Goal: Book appointment/travel/reservation

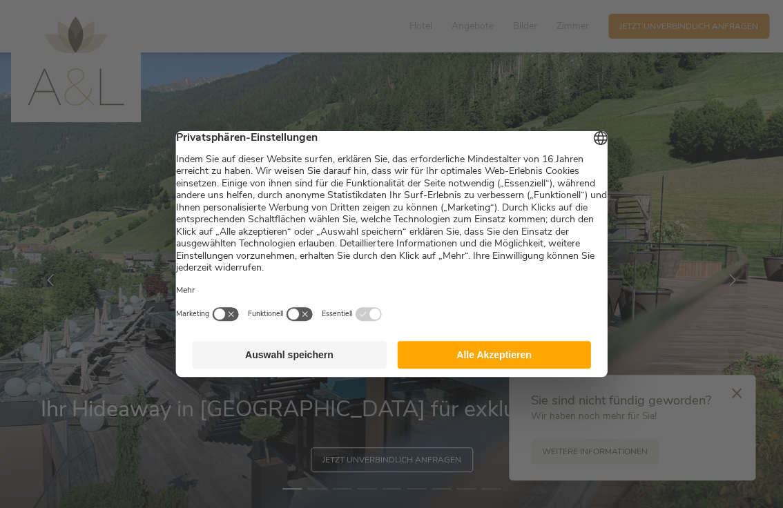
click at [474, 367] on button "Alle Akzeptieren" at bounding box center [494, 355] width 194 height 28
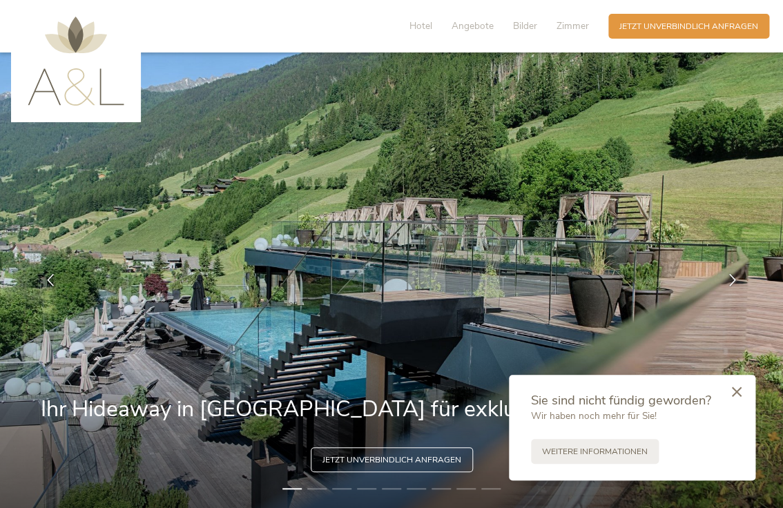
click at [739, 390] on icon at bounding box center [737, 392] width 10 height 10
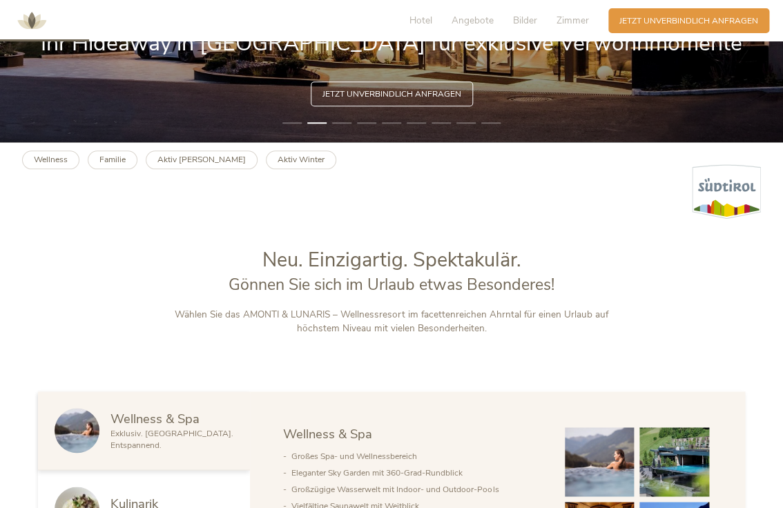
scroll to position [675, 0]
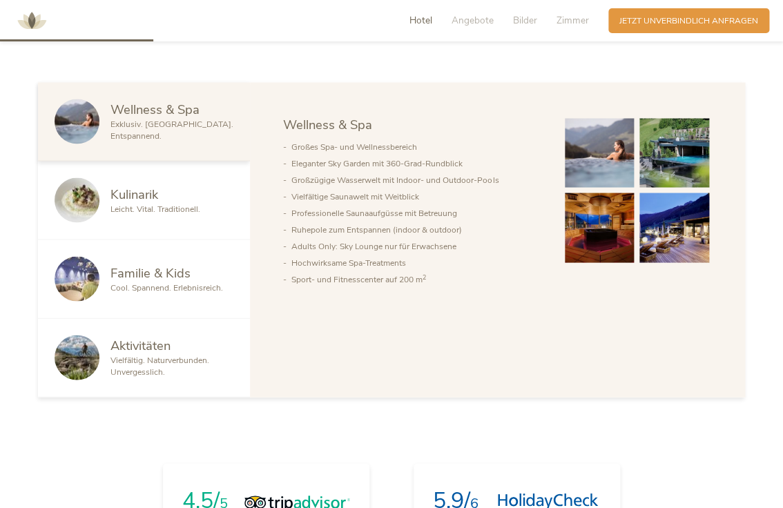
click at [600, 161] on img at bounding box center [600, 153] width 70 height 70
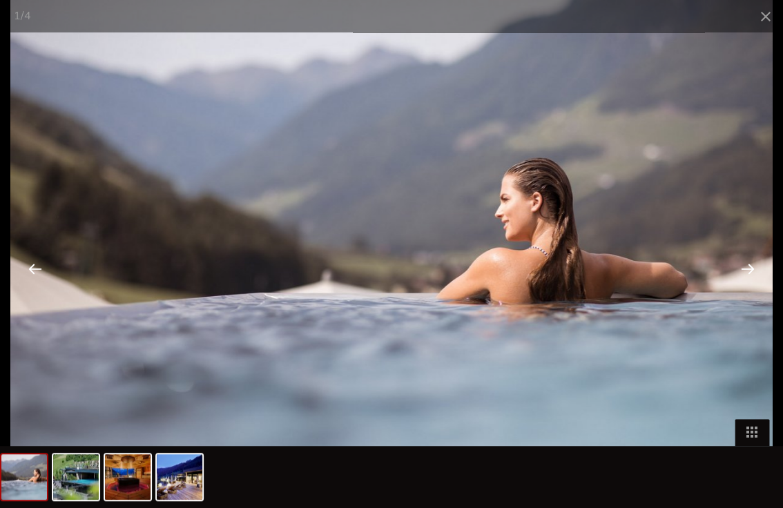
click at [753, 270] on div at bounding box center [747, 268] width 43 height 43
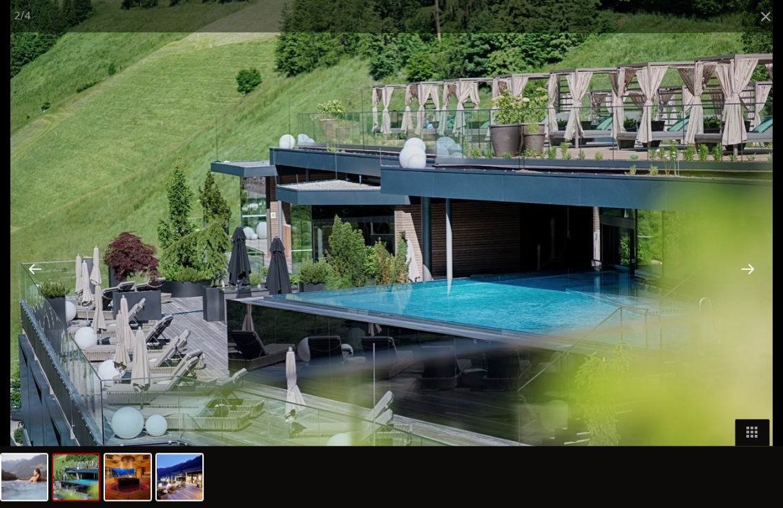
click at [753, 270] on div at bounding box center [747, 268] width 43 height 43
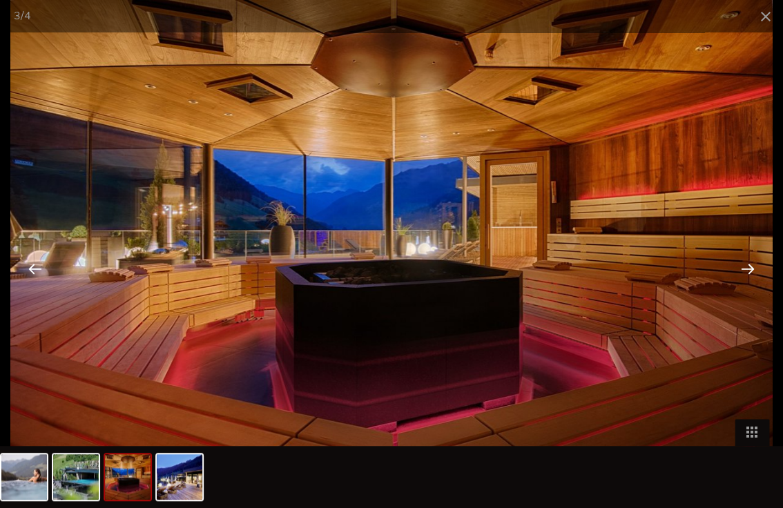
click at [753, 270] on div at bounding box center [747, 268] width 43 height 43
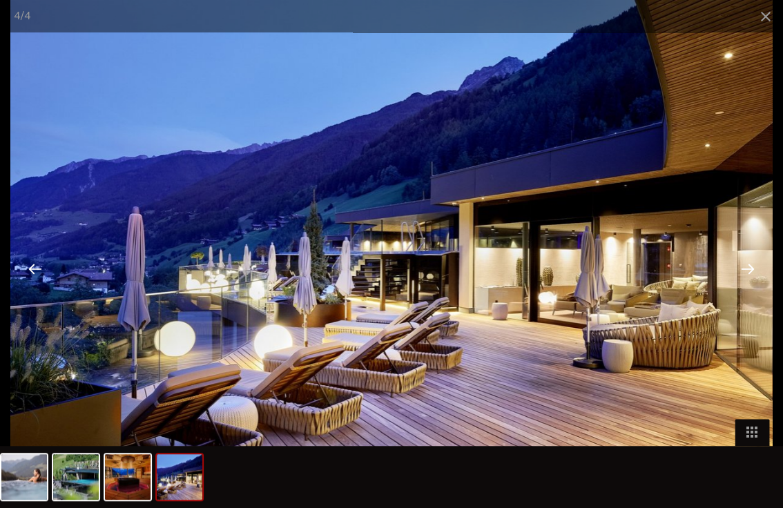
click at [753, 270] on div at bounding box center [747, 268] width 43 height 43
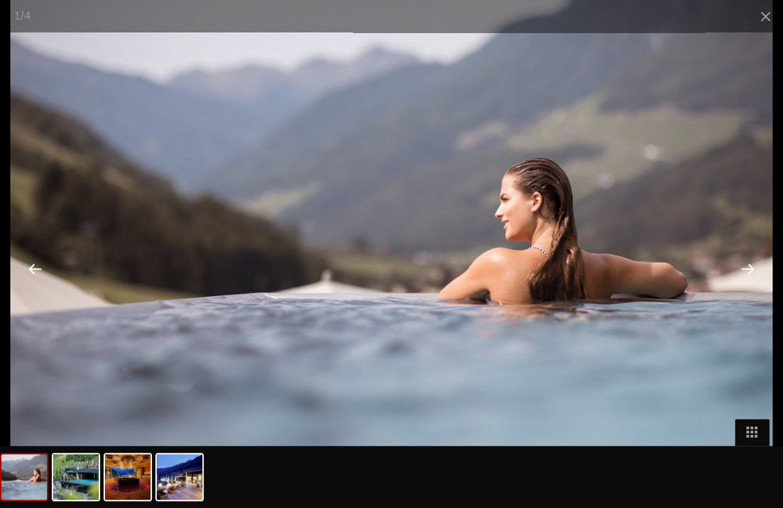
click at [753, 270] on div at bounding box center [747, 268] width 43 height 43
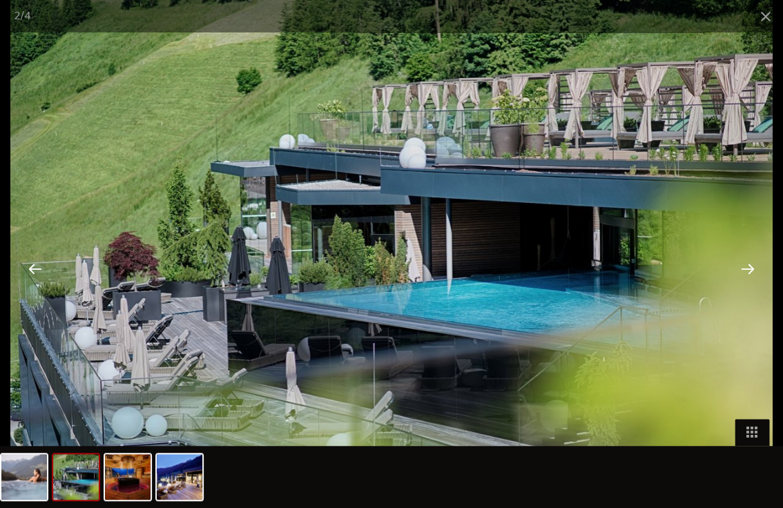
click at [753, 270] on div at bounding box center [747, 268] width 43 height 43
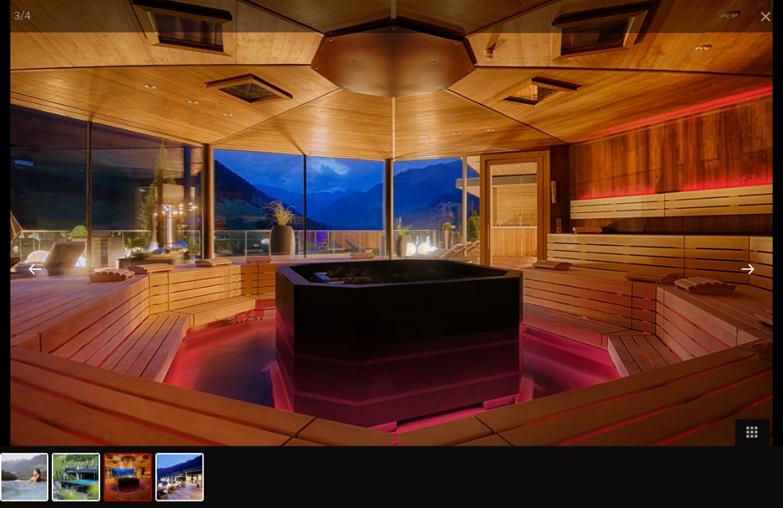
click at [753, 270] on div at bounding box center [747, 268] width 43 height 43
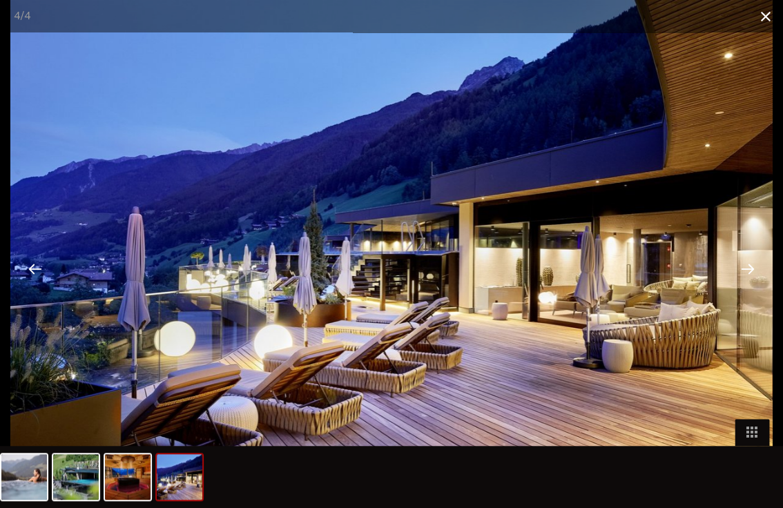
click at [765, 22] on span at bounding box center [765, 16] width 35 height 32
